Goal: Task Accomplishment & Management: Manage account settings

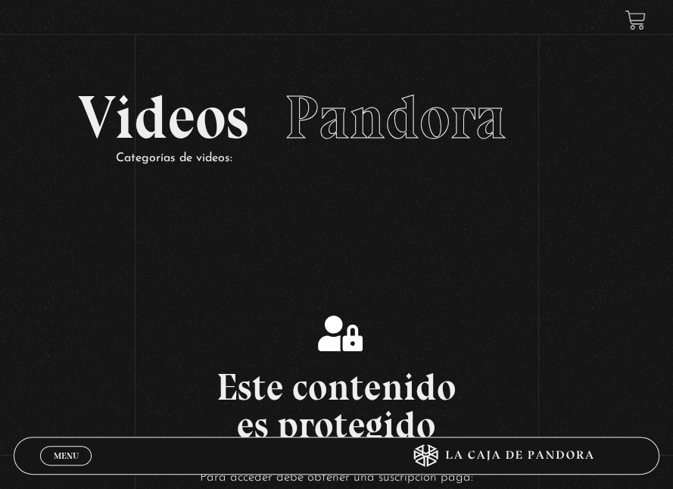
click at [54, 459] on span "Menu" at bounding box center [66, 455] width 25 height 9
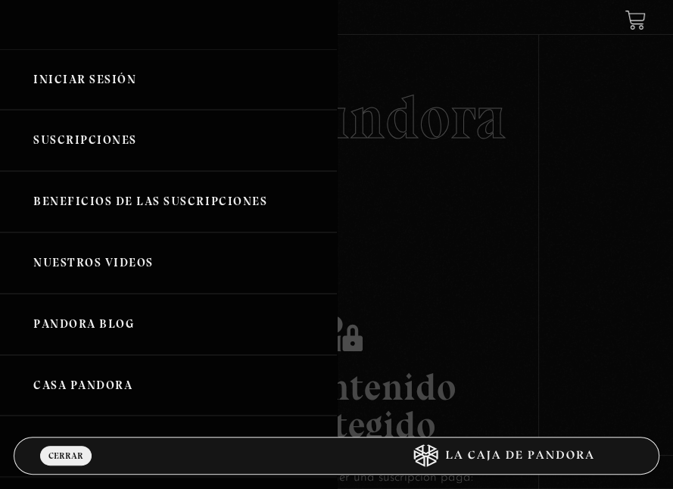
click at [85, 84] on link "Iniciar Sesión" at bounding box center [168, 79] width 337 height 61
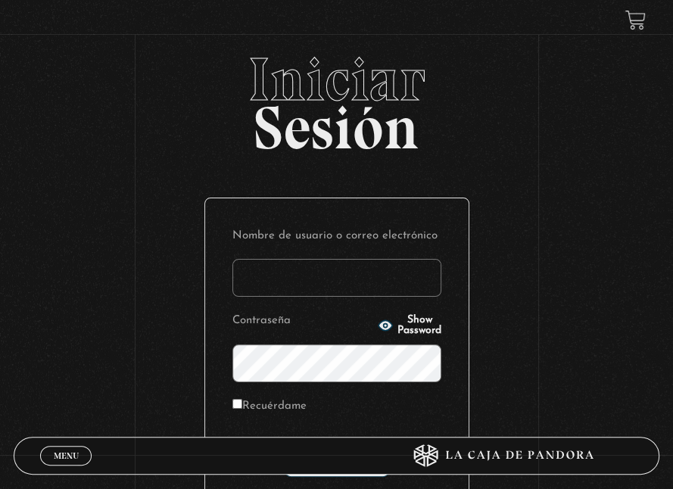
click at [333, 260] on input "Nombre de usuario o correo electrónico" at bounding box center [336, 278] width 209 height 38
type input "[EMAIL_ADDRESS][DOMAIN_NAME]"
click at [397, 323] on span "Show Password" at bounding box center [419, 325] width 44 height 21
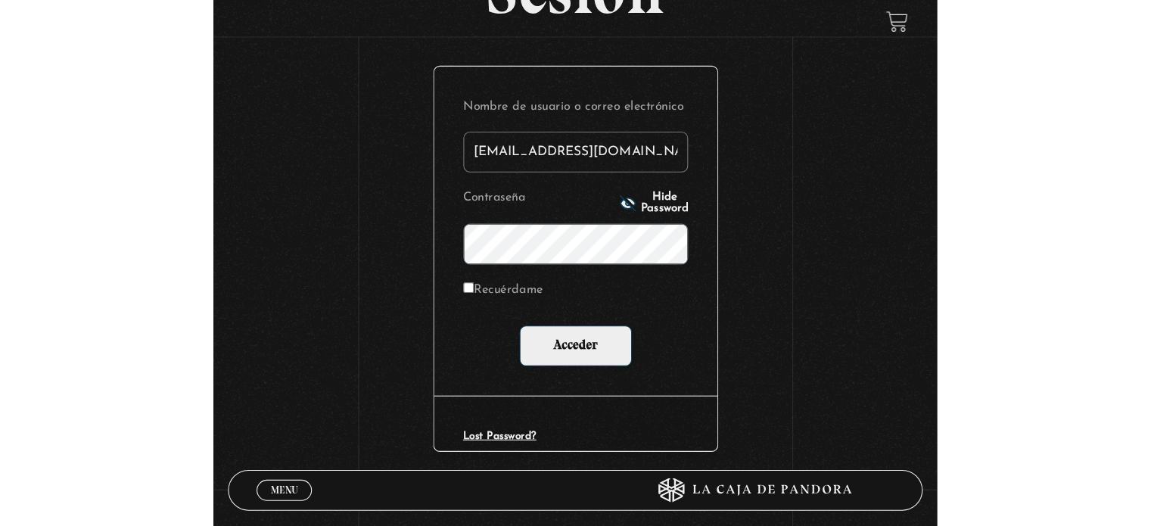
scroll to position [143, 0]
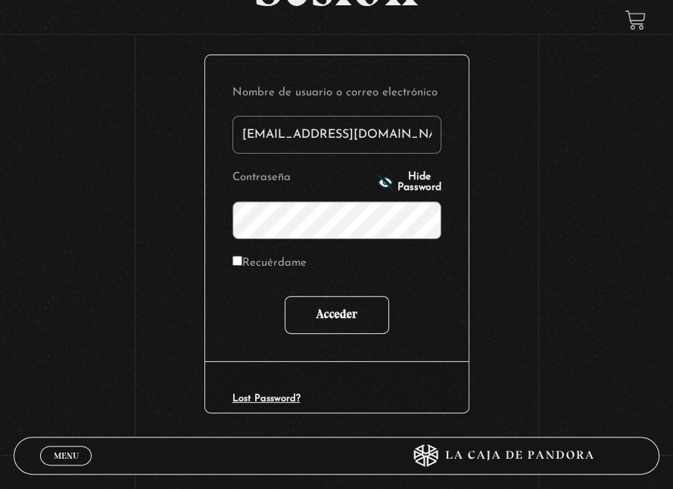
click at [345, 320] on input "Acceder" at bounding box center [337, 315] width 104 height 38
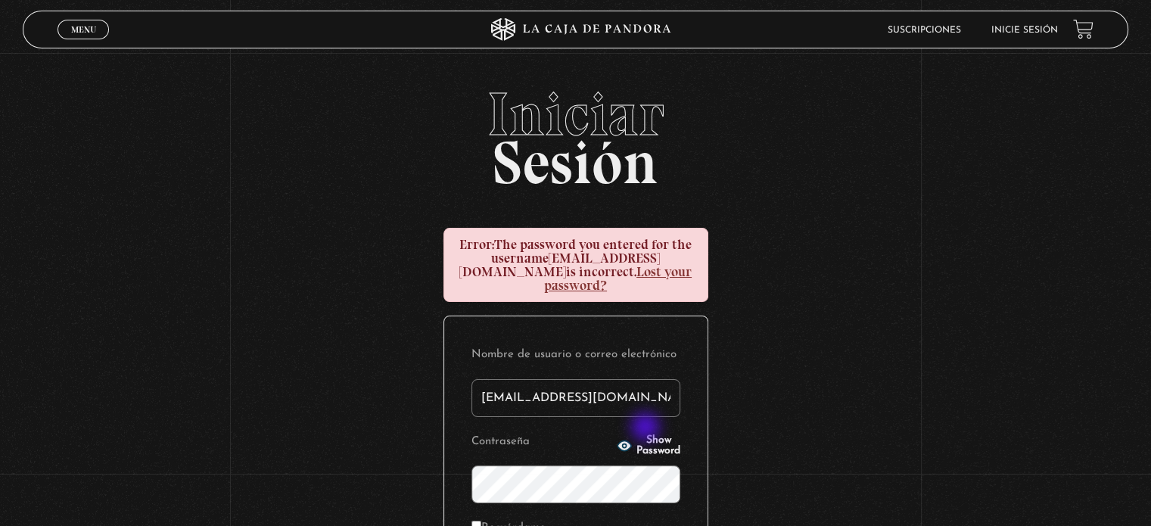
click at [647, 435] on span "Show Password" at bounding box center [658, 445] width 44 height 21
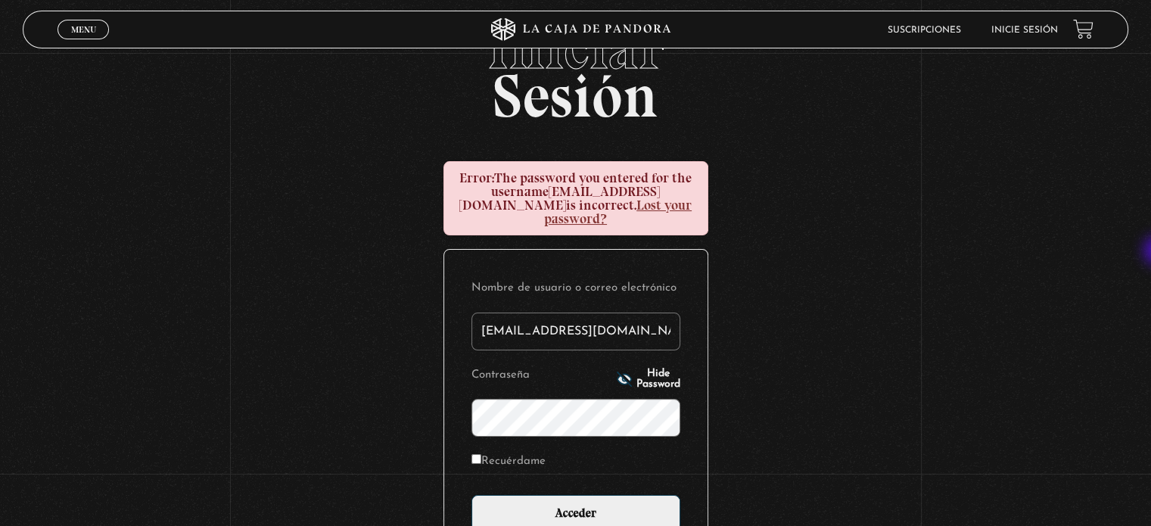
scroll to position [76, 0]
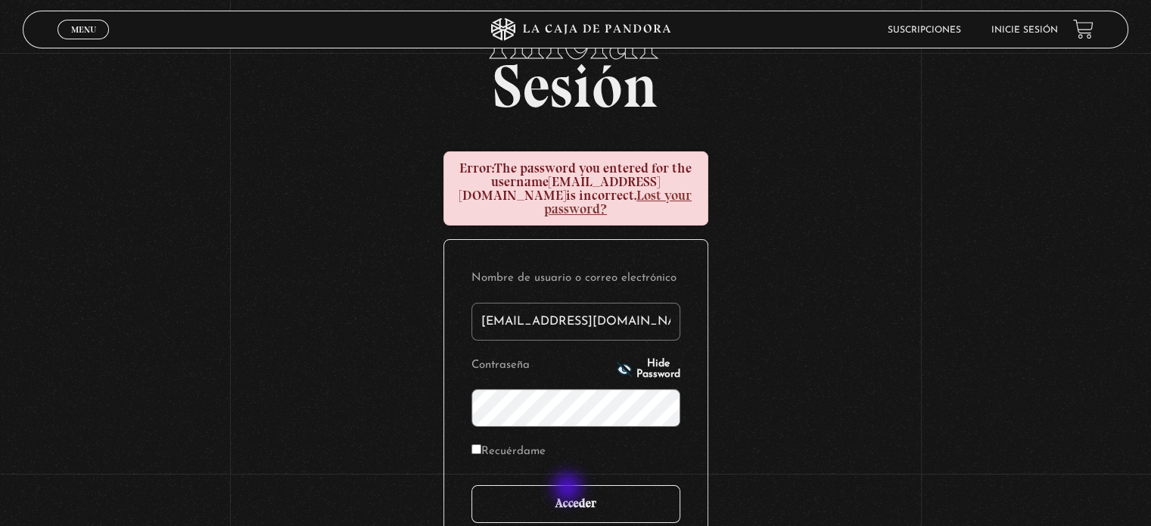
click at [569, 489] on input "Acceder" at bounding box center [575, 504] width 209 height 38
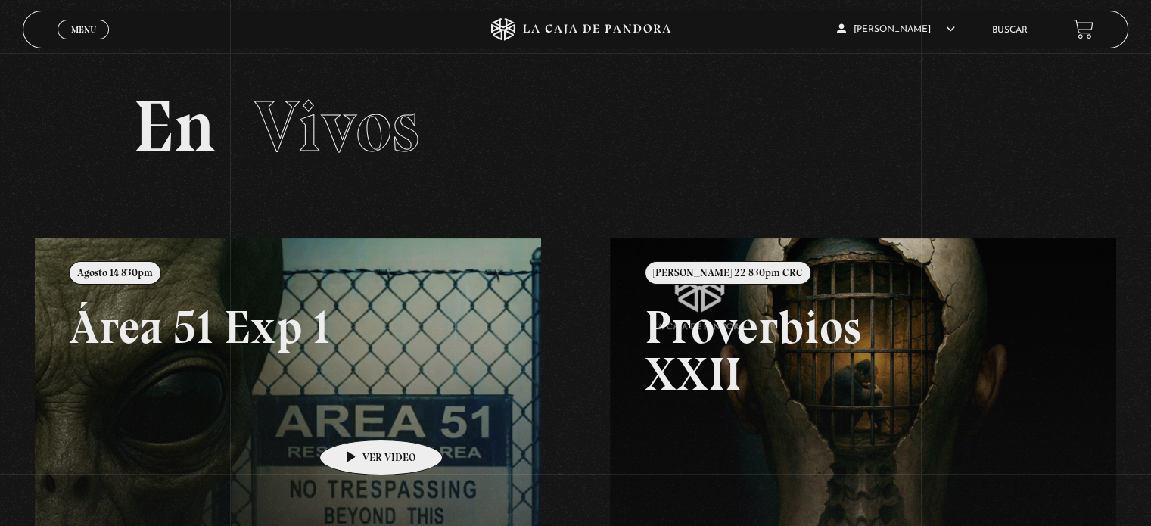
click at [357, 417] on link at bounding box center [610, 501] width 1151 height 526
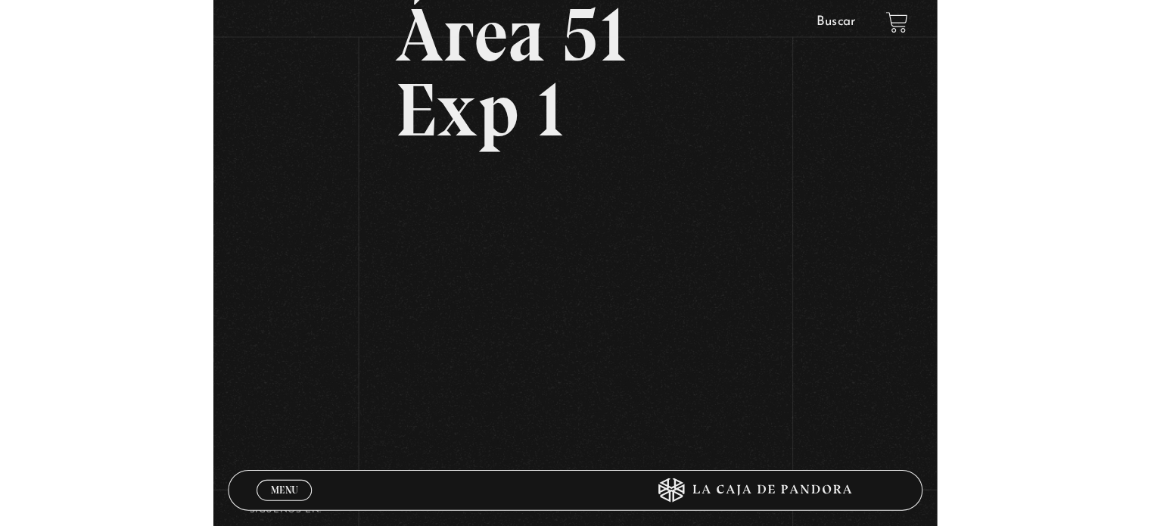
scroll to position [154, 0]
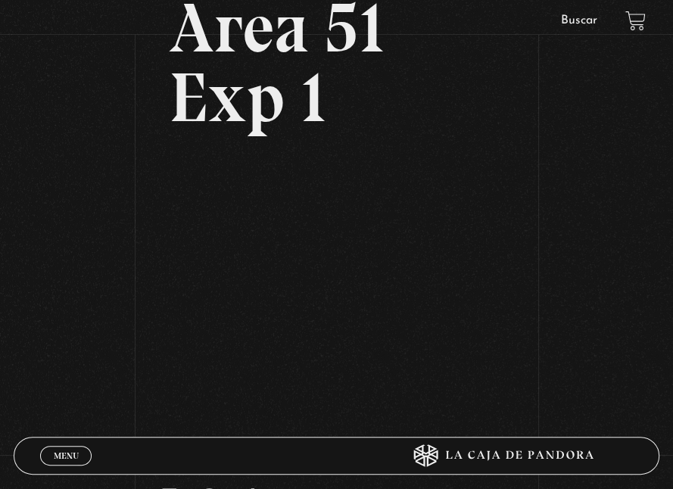
click at [103, 394] on div "Menu Cerrar [PERSON_NAME] En vivos Pandora Centinelas Mi cuenta Salir [GEOGRAPH…" at bounding box center [336, 263] width 673 height 835
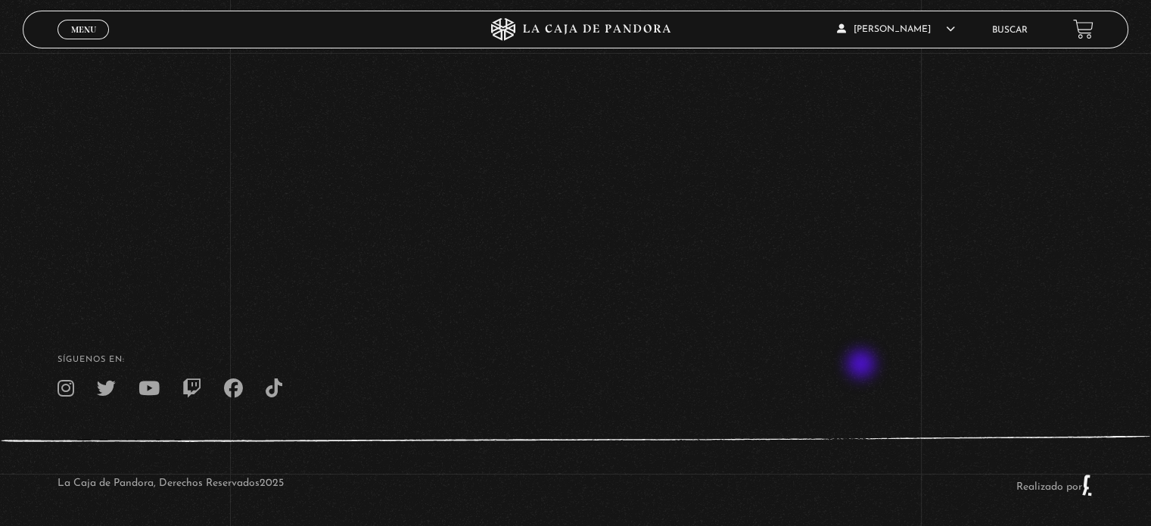
scroll to position [290, 0]
